Goal: Task Accomplishment & Management: Complete application form

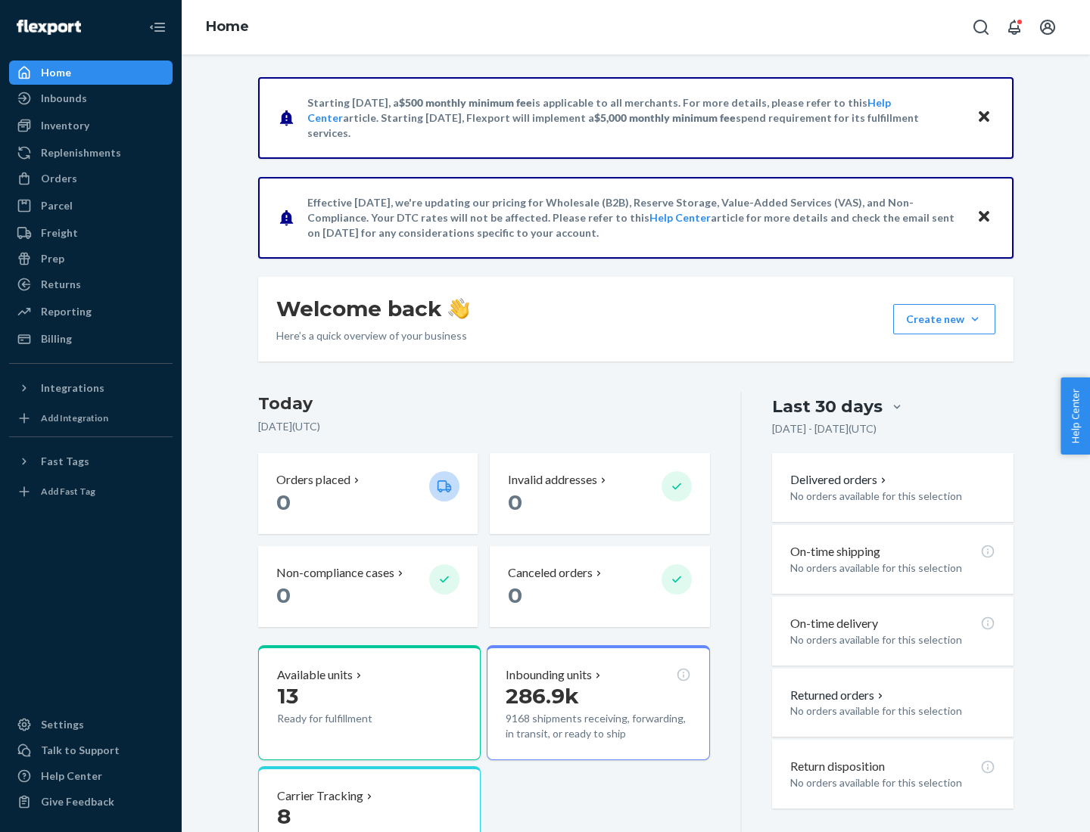
click at [975, 319] on button "Create new Create new inbound Create new order Create new product" at bounding box center [944, 319] width 102 height 30
click at [91, 98] on div "Inbounds" at bounding box center [91, 98] width 160 height 21
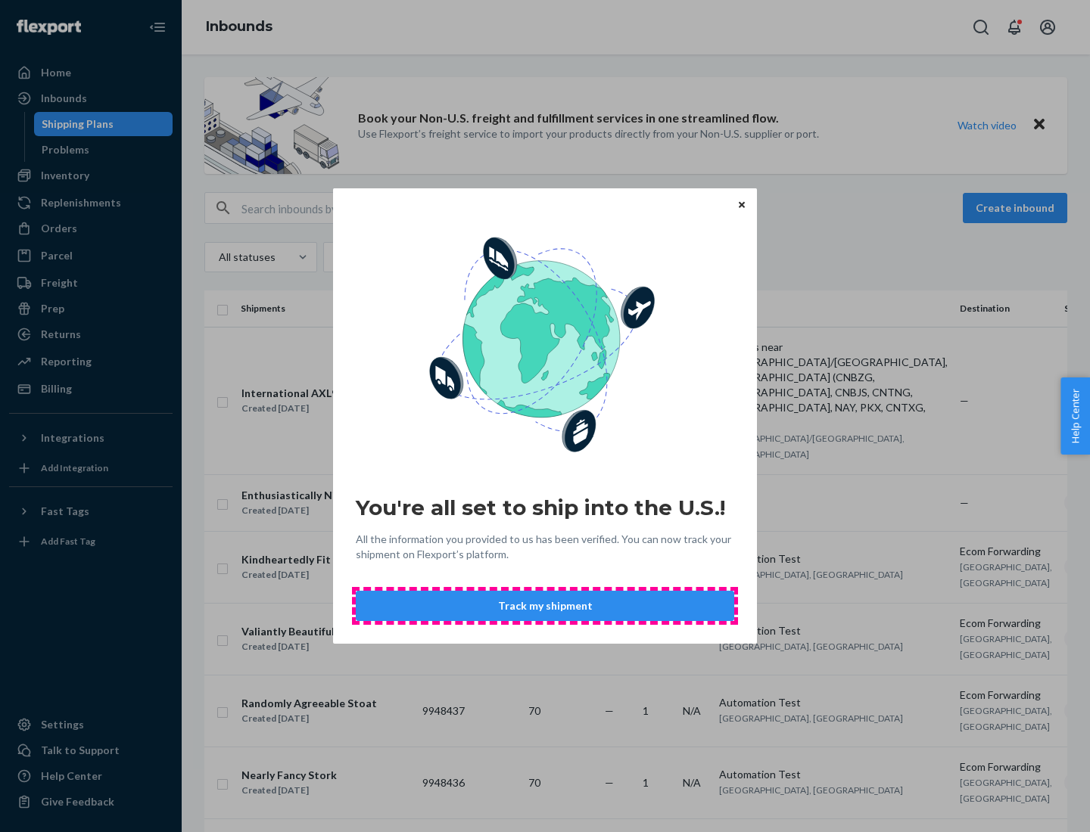
click at [545, 606] on button "Track my shipment" at bounding box center [545, 606] width 378 height 30
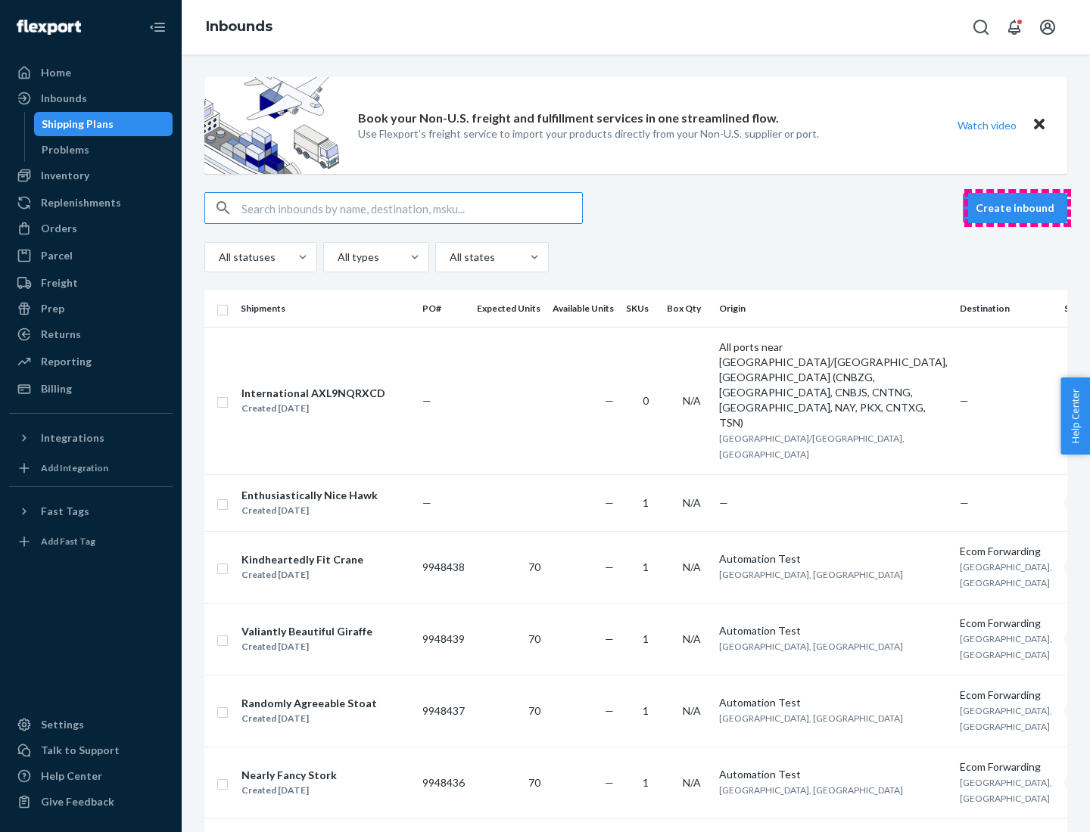
click at [1017, 208] on button "Create inbound" at bounding box center [1015, 208] width 104 height 30
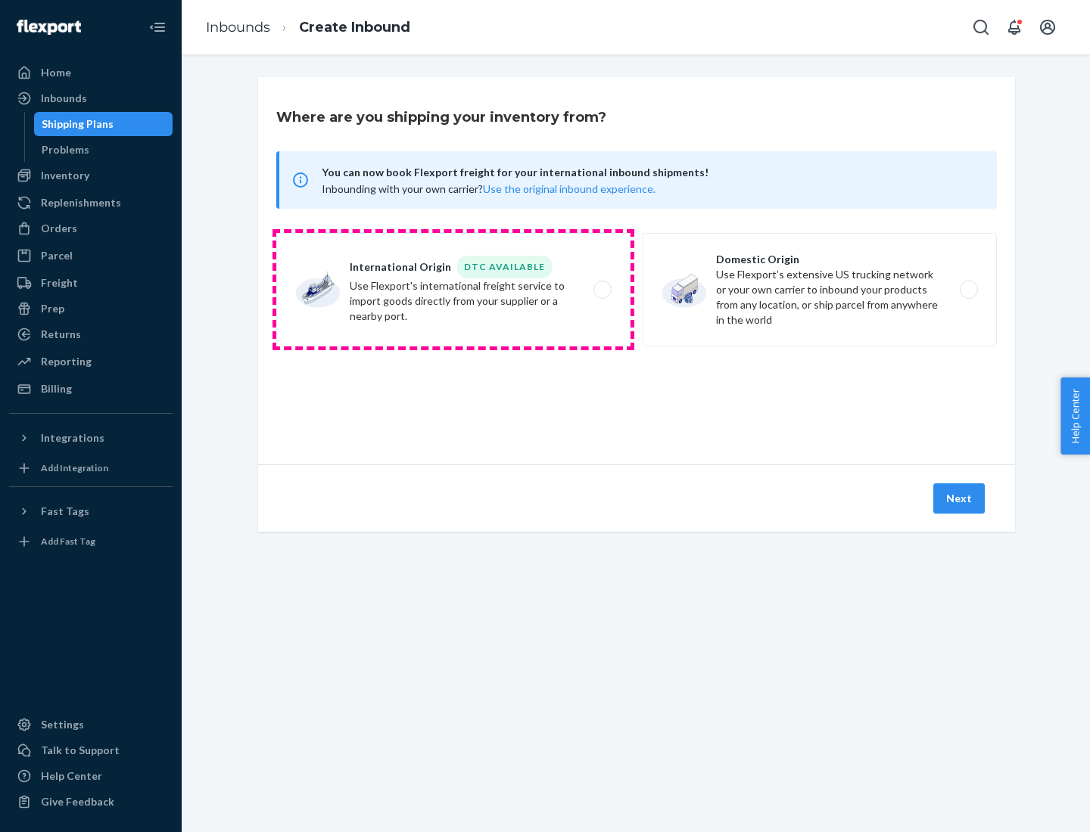
click at [453, 290] on label "International Origin DTC Available Use Flexport's international freight service…" at bounding box center [453, 290] width 354 height 114
click at [602, 290] on input "International Origin DTC Available Use Flexport's international freight service…" at bounding box center [607, 290] width 10 height 10
radio input "true"
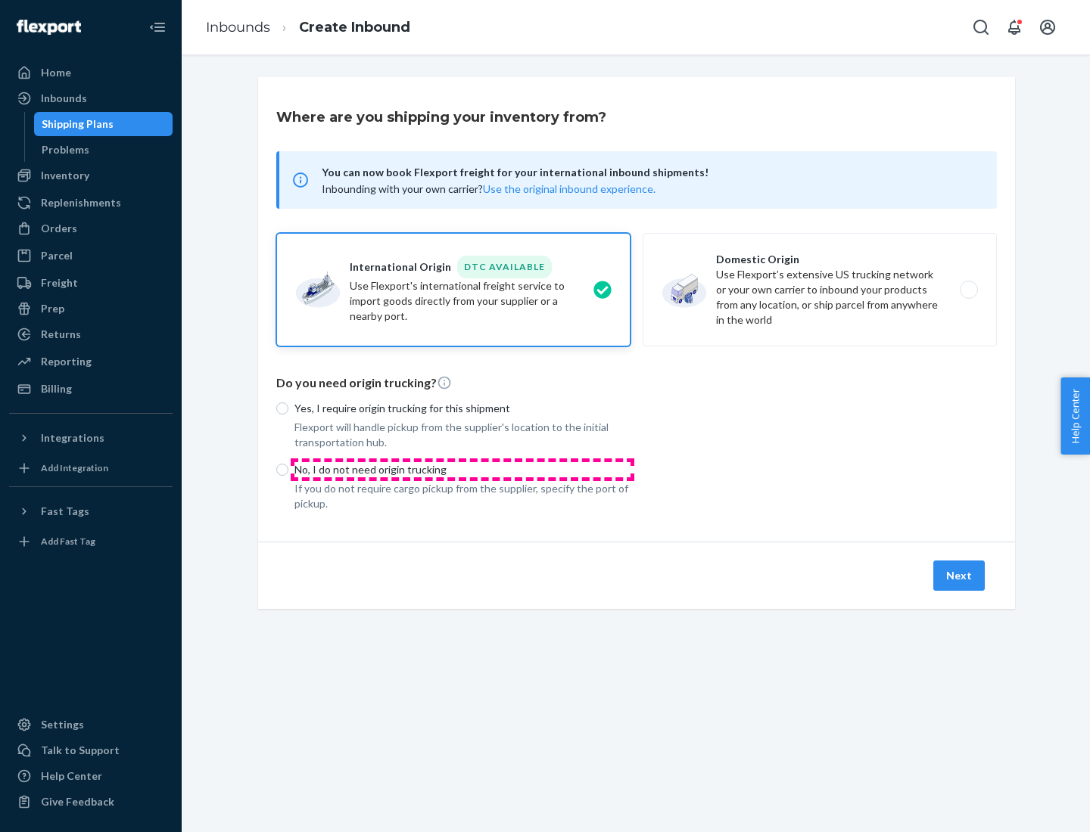
click at [462, 469] on p "No, I do not need origin trucking" at bounding box center [462, 469] width 336 height 15
click at [288, 469] on input "No, I do not need origin trucking" at bounding box center [282, 470] width 12 height 12
radio input "true"
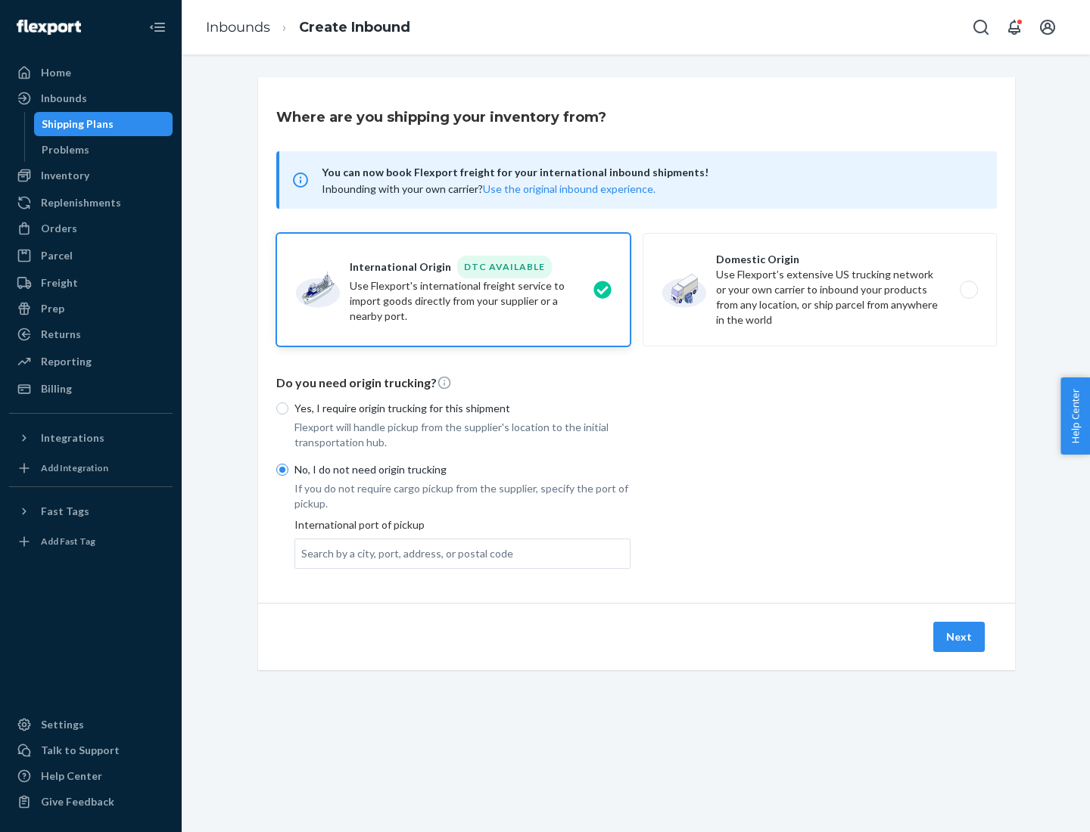
click at [403, 553] on div "Search by a city, port, address, or postal code" at bounding box center [407, 553] width 212 height 15
click at [303, 553] on input "Search by a city, port, address, or postal code" at bounding box center [302, 553] width 2 height 15
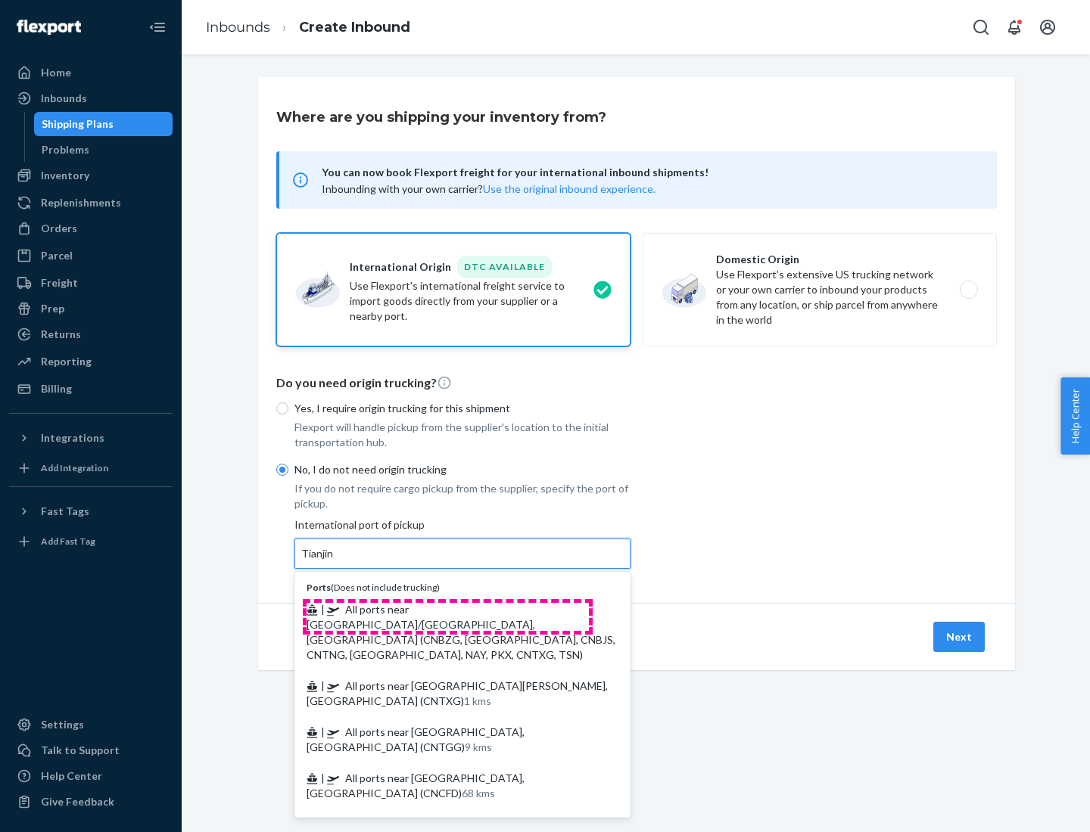
click at [447, 609] on span "| All ports near [GEOGRAPHIC_DATA]/[GEOGRAPHIC_DATA], [GEOGRAPHIC_DATA] (CNBZG,…" at bounding box center [461, 632] width 309 height 58
click at [335, 562] on input "Tianjin" at bounding box center [317, 553] width 33 height 15
type input "All ports near [GEOGRAPHIC_DATA]/[GEOGRAPHIC_DATA], [GEOGRAPHIC_DATA] (CNBZG, […"
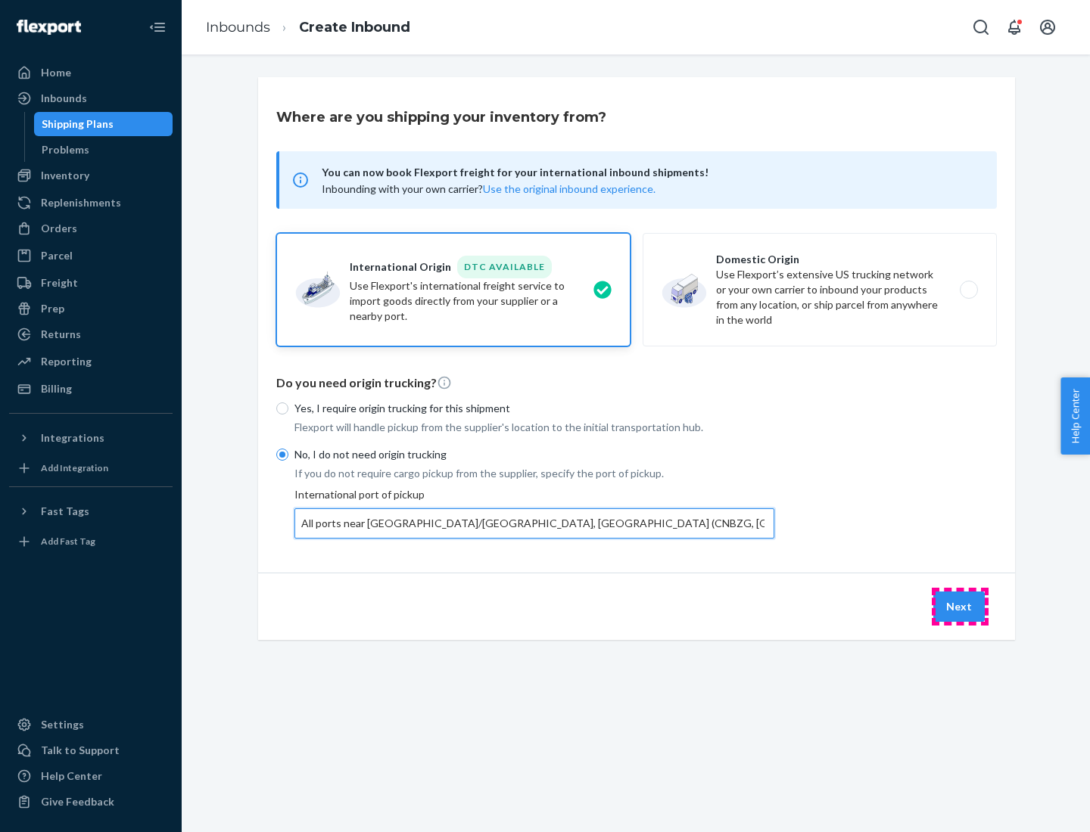
click at [960, 606] on button "Next" at bounding box center [958, 607] width 51 height 30
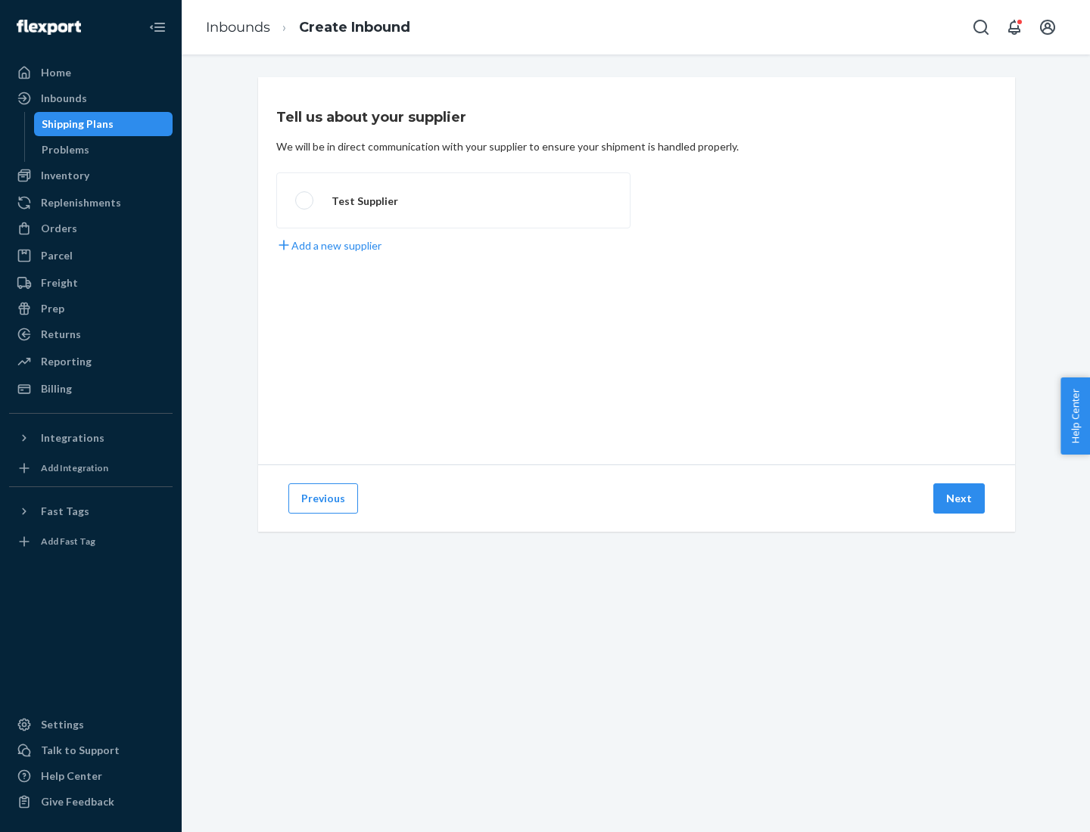
click at [453, 201] on label "Test Supplier" at bounding box center [453, 201] width 354 height 56
click at [305, 201] on input "Test Supplier" at bounding box center [300, 201] width 10 height 10
radio input "true"
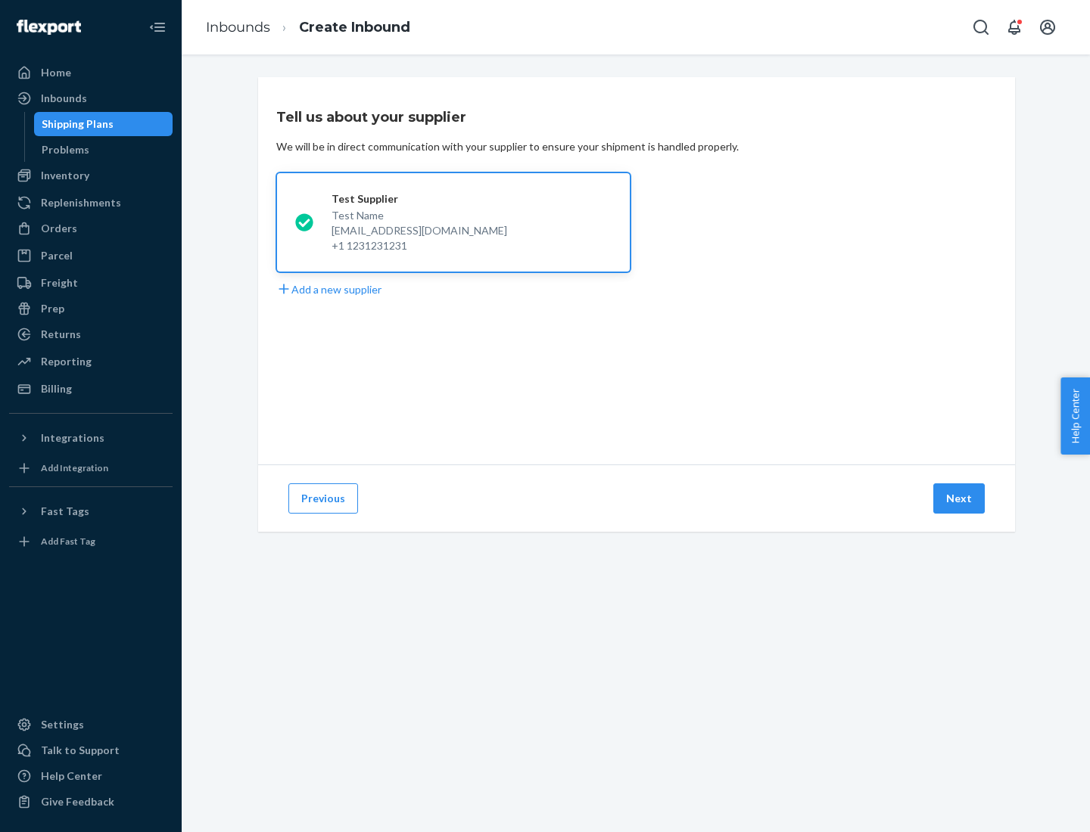
click at [960, 499] on button "Next" at bounding box center [958, 499] width 51 height 30
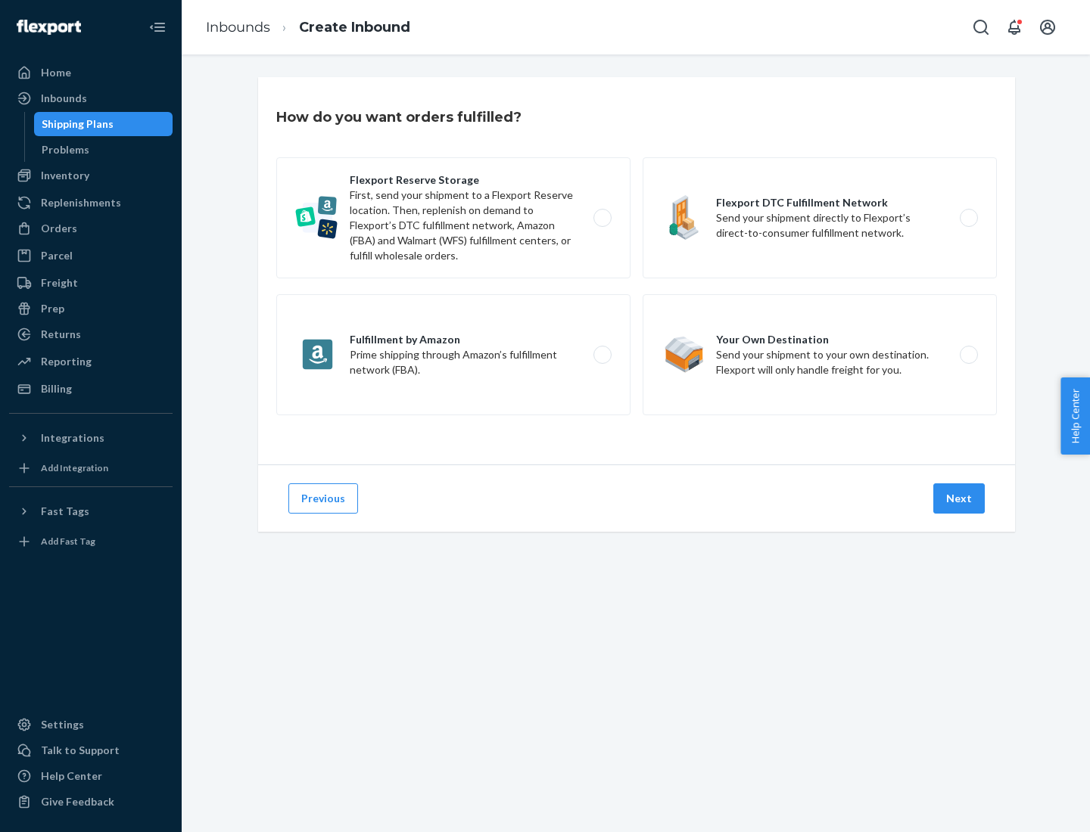
click at [636, 271] on div "Flexport Reserve Storage First, send your shipment to a Flexport Reserve locati…" at bounding box center [636, 288] width 720 height 262
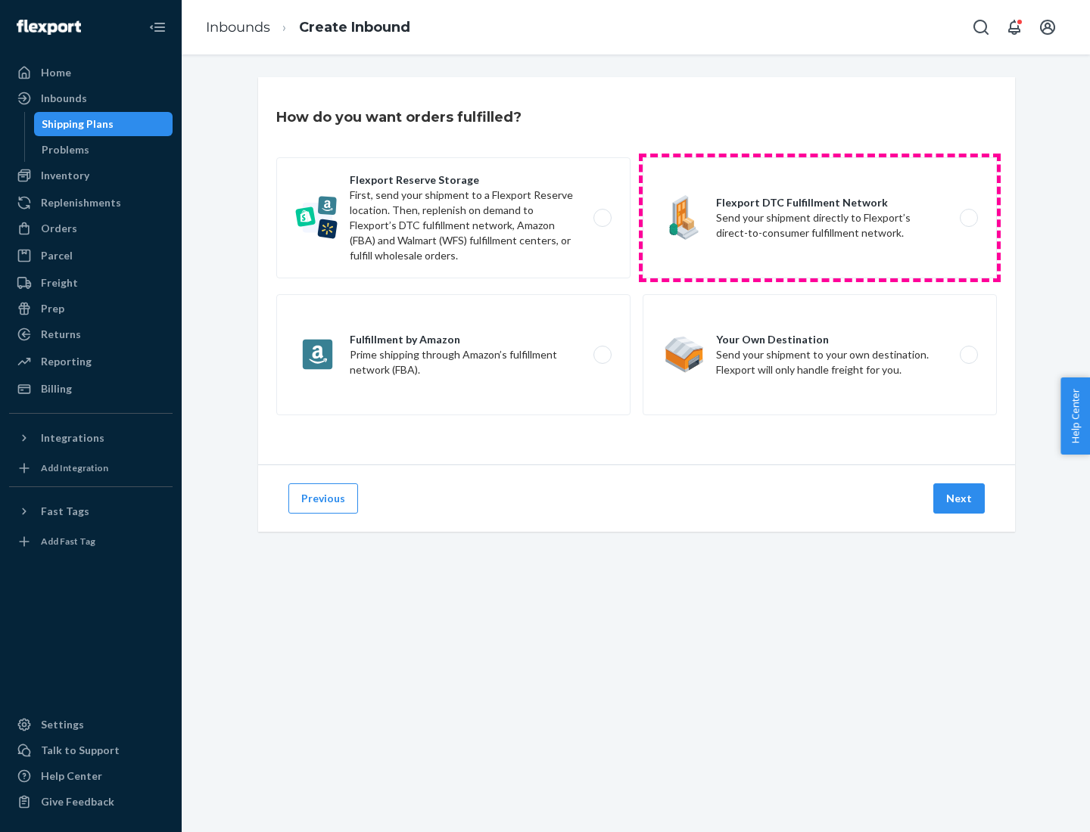
click at [820, 218] on label "Flexport DTC Fulfillment Network Send your shipment directly to Flexport’s dire…" at bounding box center [820, 217] width 354 height 121
click at [968, 218] on input "Flexport DTC Fulfillment Network Send your shipment directly to Flexport’s dire…" at bounding box center [973, 218] width 10 height 10
radio input "true"
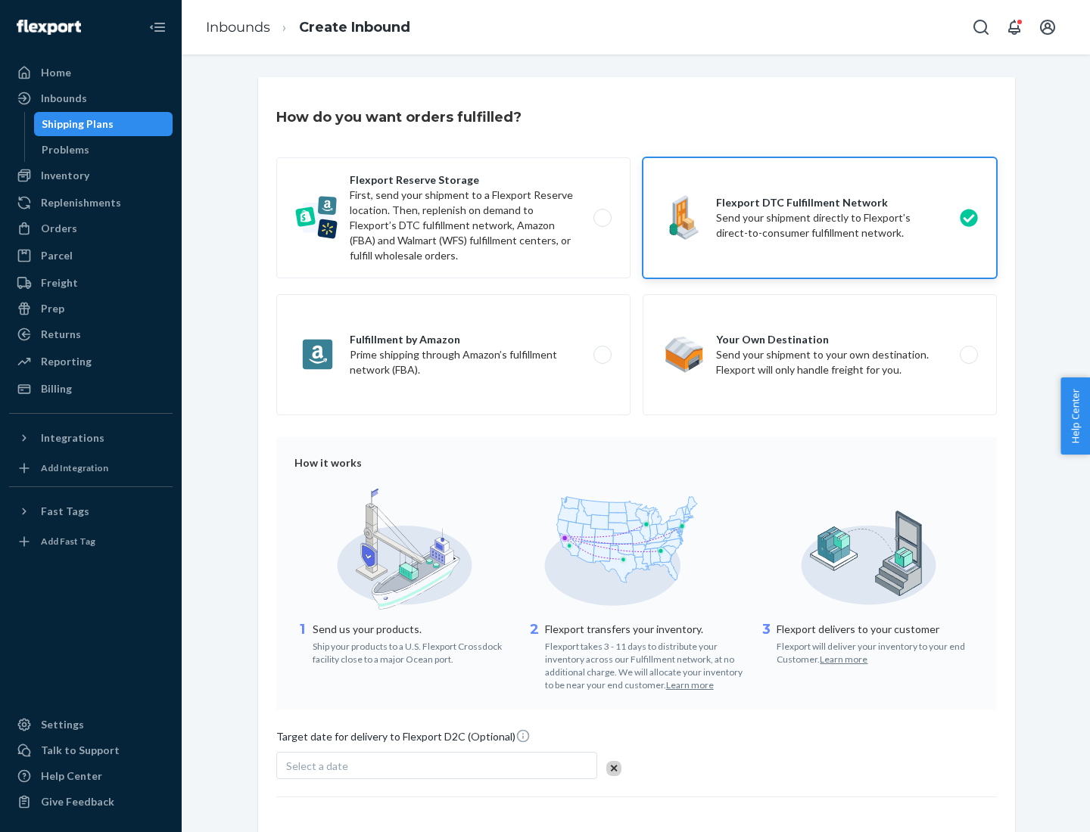
scroll to position [111, 0]
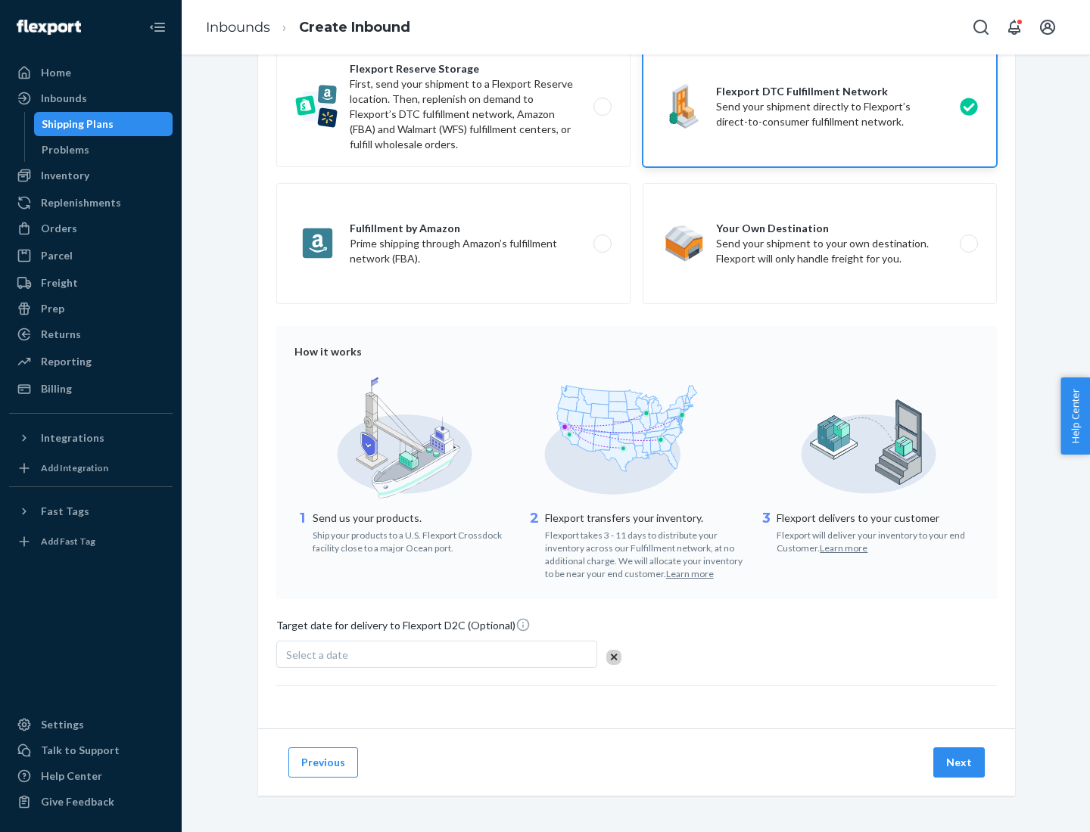
click at [960, 762] on button "Next" at bounding box center [958, 763] width 51 height 30
